Goal: Use online tool/utility: Utilize a website feature to perform a specific function

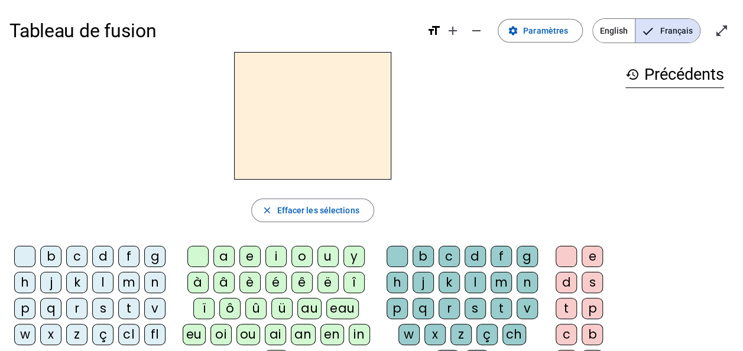
click at [652, 80] on h3 "history Précédents" at bounding box center [674, 74] width 99 height 27
click at [632, 74] on mat-icon "history" at bounding box center [632, 74] width 14 height 14
click at [526, 31] on span at bounding box center [540, 31] width 84 height 28
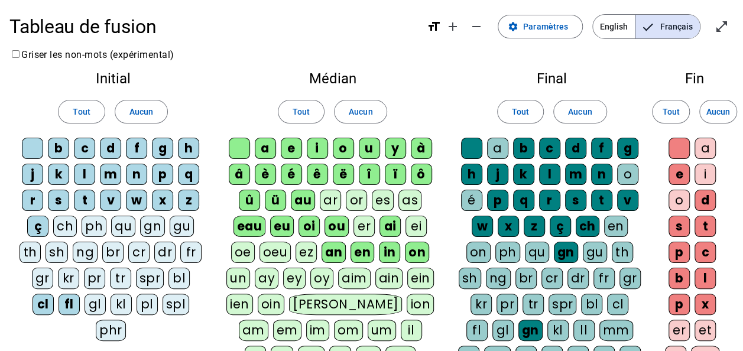
scroll to position [59, 0]
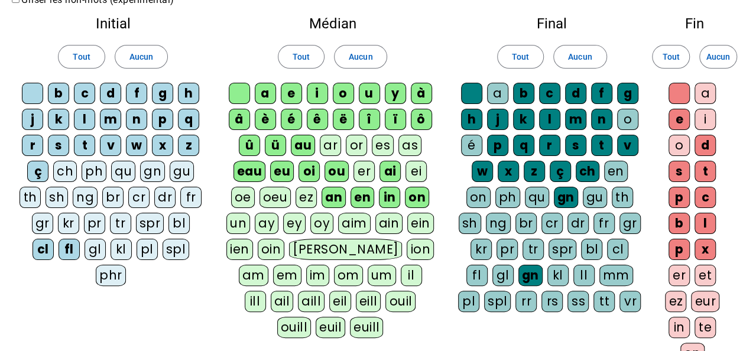
click at [675, 145] on div "o" at bounding box center [678, 145] width 21 height 21
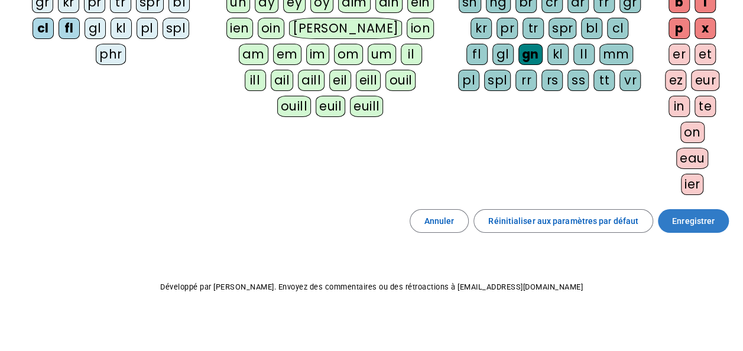
click at [703, 219] on span "Enregistrer" at bounding box center [693, 221] width 43 height 14
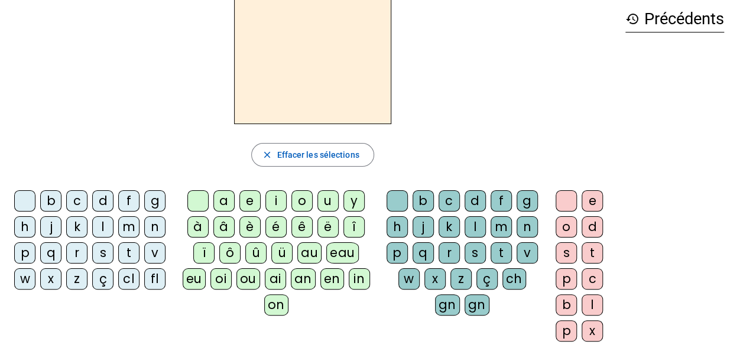
scroll to position [58, 0]
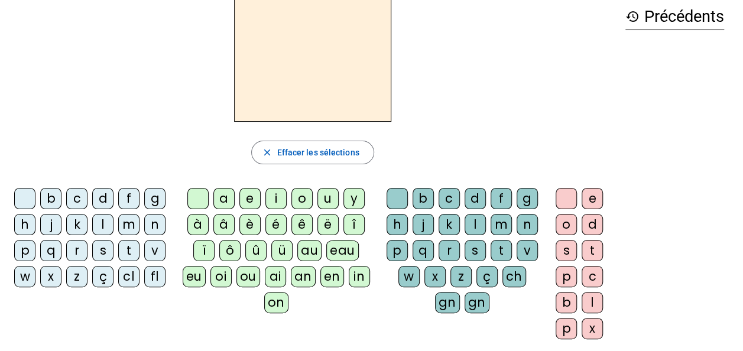
click at [106, 252] on div "s" at bounding box center [102, 250] width 21 height 21
click at [284, 202] on div "i" at bounding box center [275, 198] width 21 height 21
click at [474, 223] on div "l" at bounding box center [474, 224] width 21 height 21
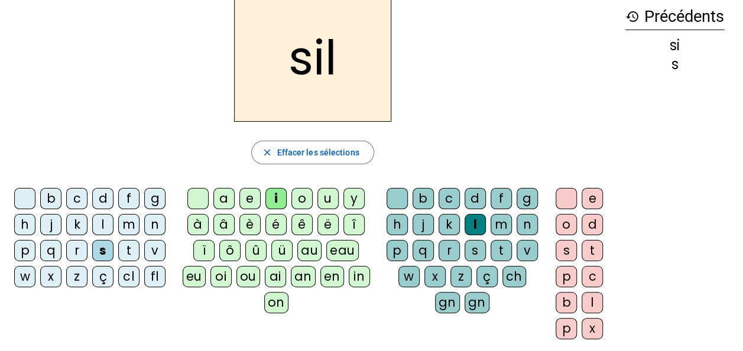
click at [565, 226] on div "o" at bounding box center [565, 224] width 21 height 21
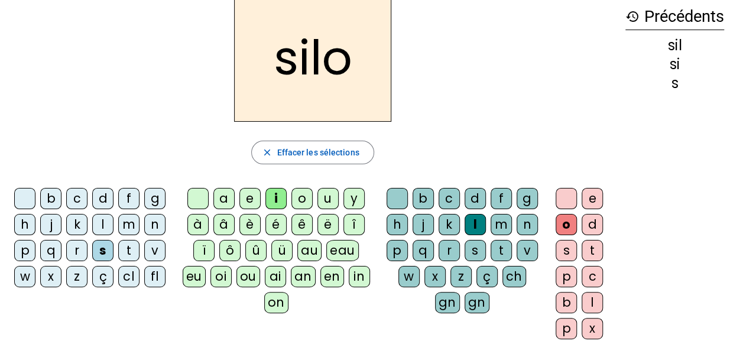
click at [560, 200] on div at bounding box center [565, 198] width 21 height 21
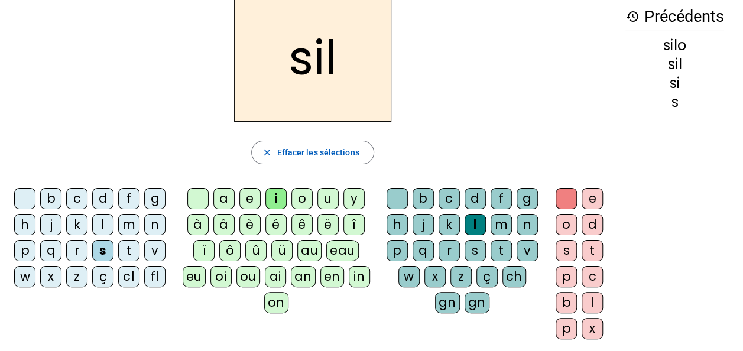
click at [401, 197] on div at bounding box center [396, 198] width 21 height 21
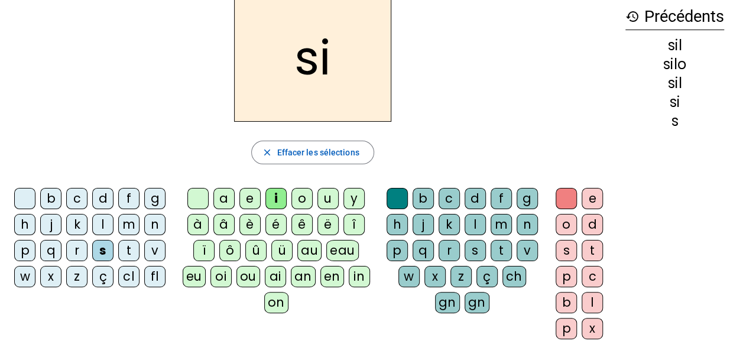
click at [225, 200] on div "a" at bounding box center [223, 198] width 21 height 21
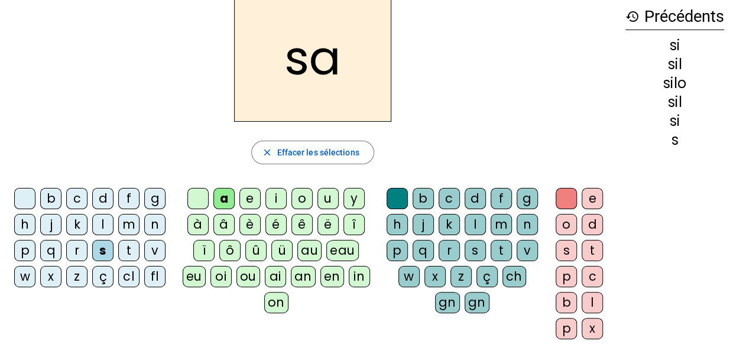
click at [329, 196] on div "u" at bounding box center [327, 198] width 21 height 21
click at [134, 252] on div "t" at bounding box center [128, 250] width 21 height 21
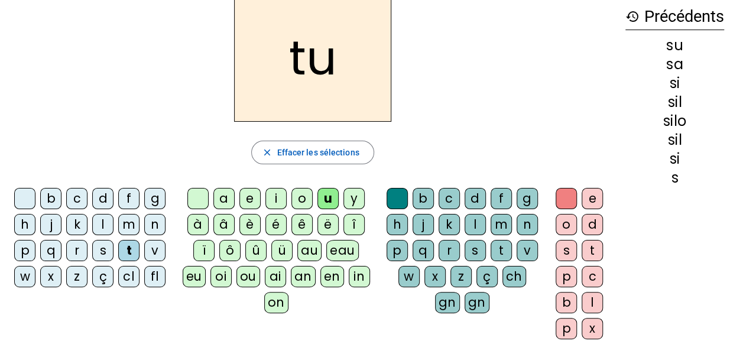
click at [106, 202] on div "d" at bounding box center [102, 198] width 21 height 21
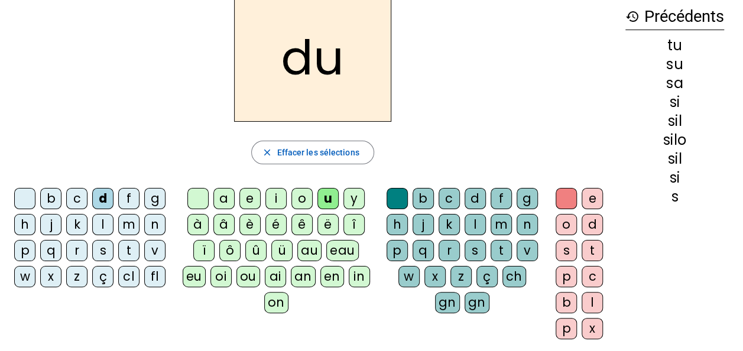
click at [253, 201] on div "e" at bounding box center [249, 198] width 21 height 21
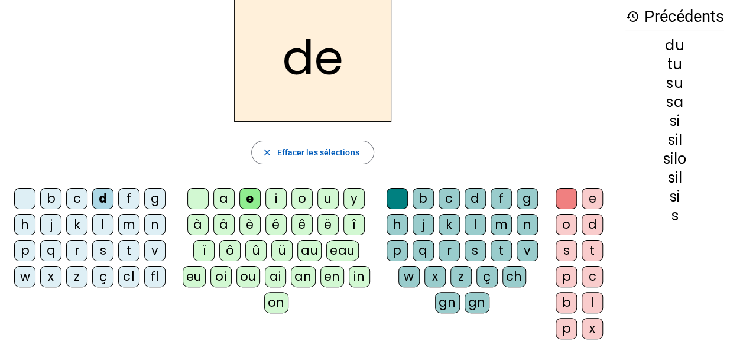
click at [131, 226] on div "m" at bounding box center [128, 224] width 21 height 21
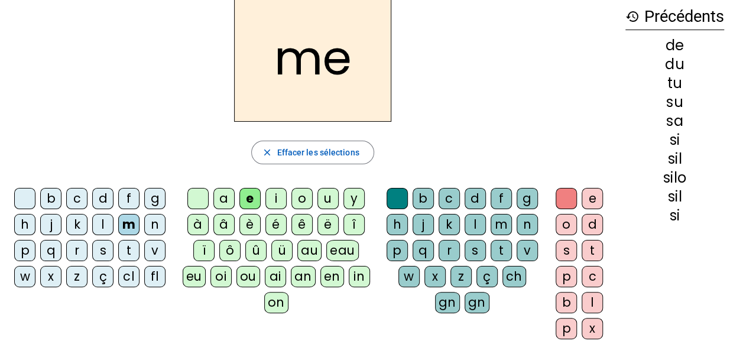
click at [135, 253] on div "t" at bounding box center [128, 250] width 21 height 21
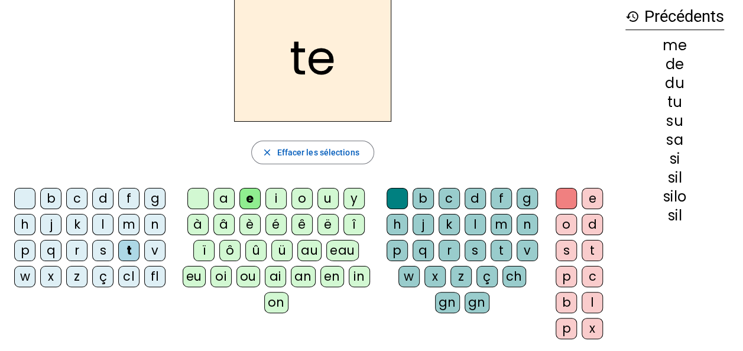
click at [51, 226] on div "j" at bounding box center [50, 224] width 21 height 21
